Goal: Information Seeking & Learning: Learn about a topic

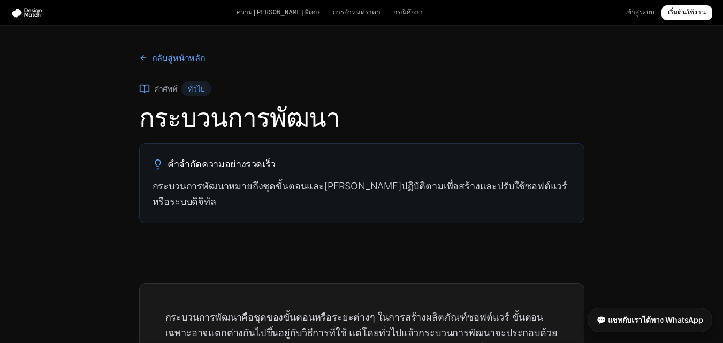
scroll to position [140, 0]
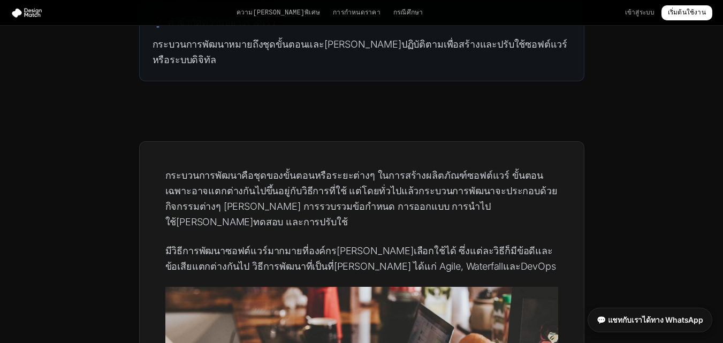
scroll to position [161, 0]
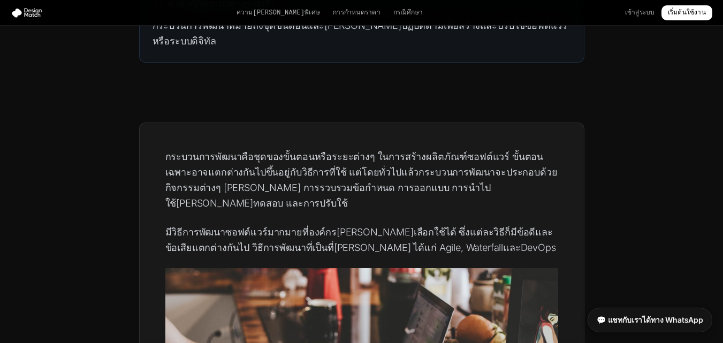
click at [327, 226] on font "มีวิธีการพัฒนาซอฟต์แวร์มากมายที่องค์กร[PERSON_NAME]เลือกใช้ได้ ซึ่งแต่ละวิธีก็ม…" at bounding box center [359, 239] width 388 height 27
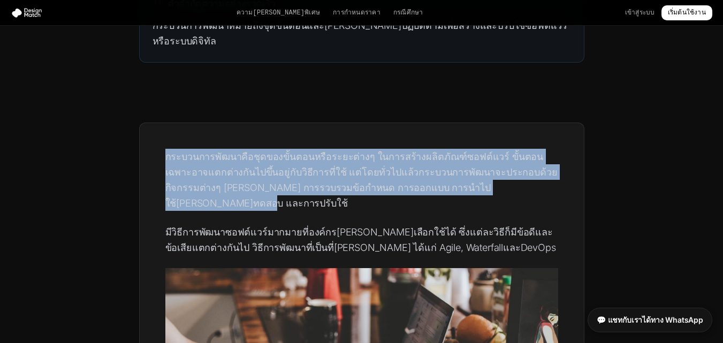
drag, startPoint x: 165, startPoint y: 153, endPoint x: 467, endPoint y: 188, distance: 303.9
click at [467, 188] on font "กระบวนการพัฒนาคือชุดของขั้นตอนหรือระยะต่างๆ ในการสร้างผลิตภัณฑ์ซอฟต์แวร์ ขั้นตอ…" at bounding box center [361, 180] width 392 height 58
copy font "กระบวนการพัฒนาคือชุดของขั้นตอนหรือระยะต่างๆ ในการสร้างผลิตภัณฑ์ซอฟต์แวร์ ขั้นตอ…"
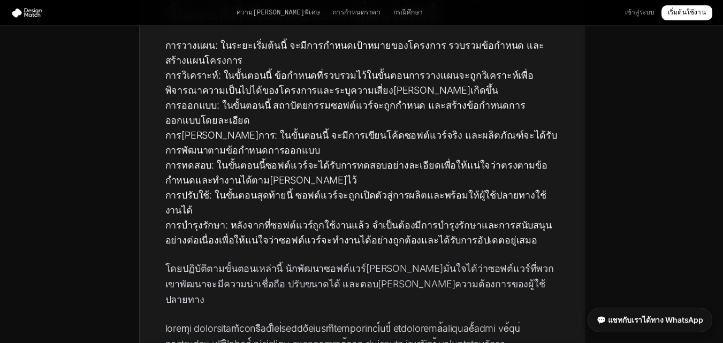
scroll to position [1499, 0]
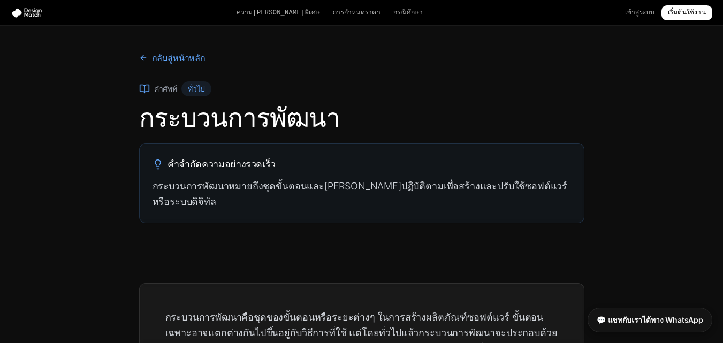
scroll to position [140, 0]
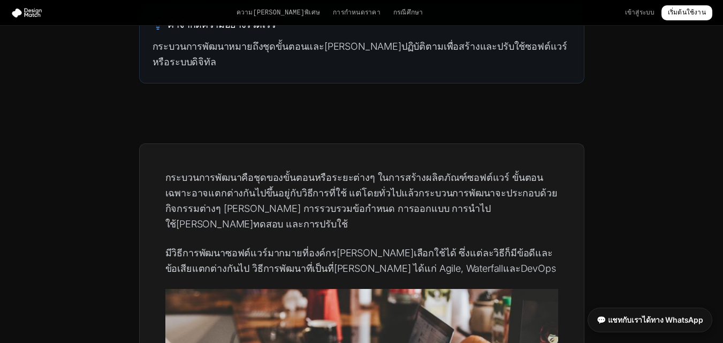
click at [616, 86] on section "กลับสู่หน้าหลัก คำศัพท์ ทั่วไป กระบวนการพัฒนา คำจำกัดความอย่างรวดเร็ว กระบวนการ…" at bounding box center [361, 6] width 723 height 240
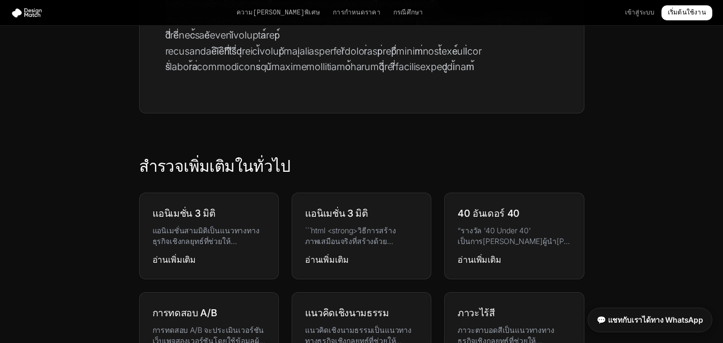
scroll to position [1714, 0]
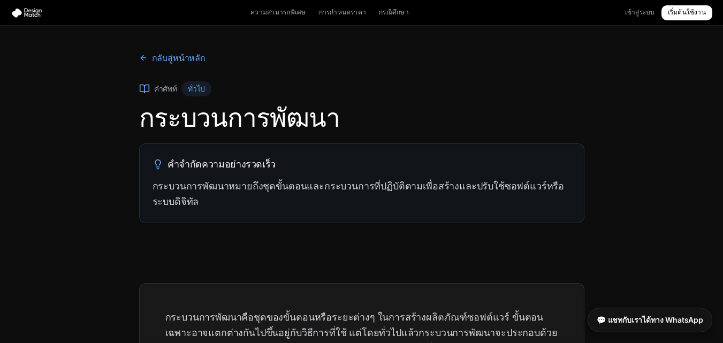
scroll to position [140, 0]
